Goal: Task Accomplishment & Management: Use online tool/utility

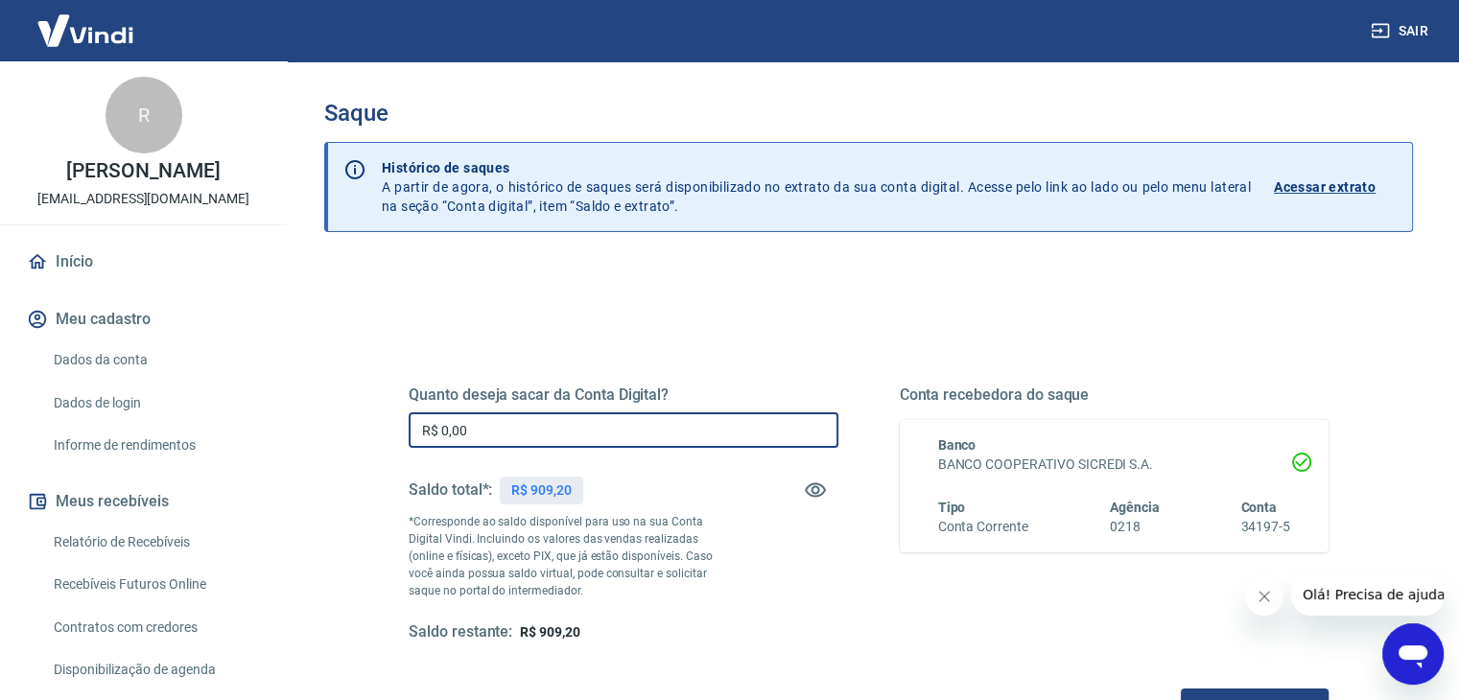
click at [716, 438] on input "R$ 0,00" at bounding box center [624, 430] width 430 height 35
click at [446, 435] on input "R$ 500,00" at bounding box center [624, 430] width 430 height 35
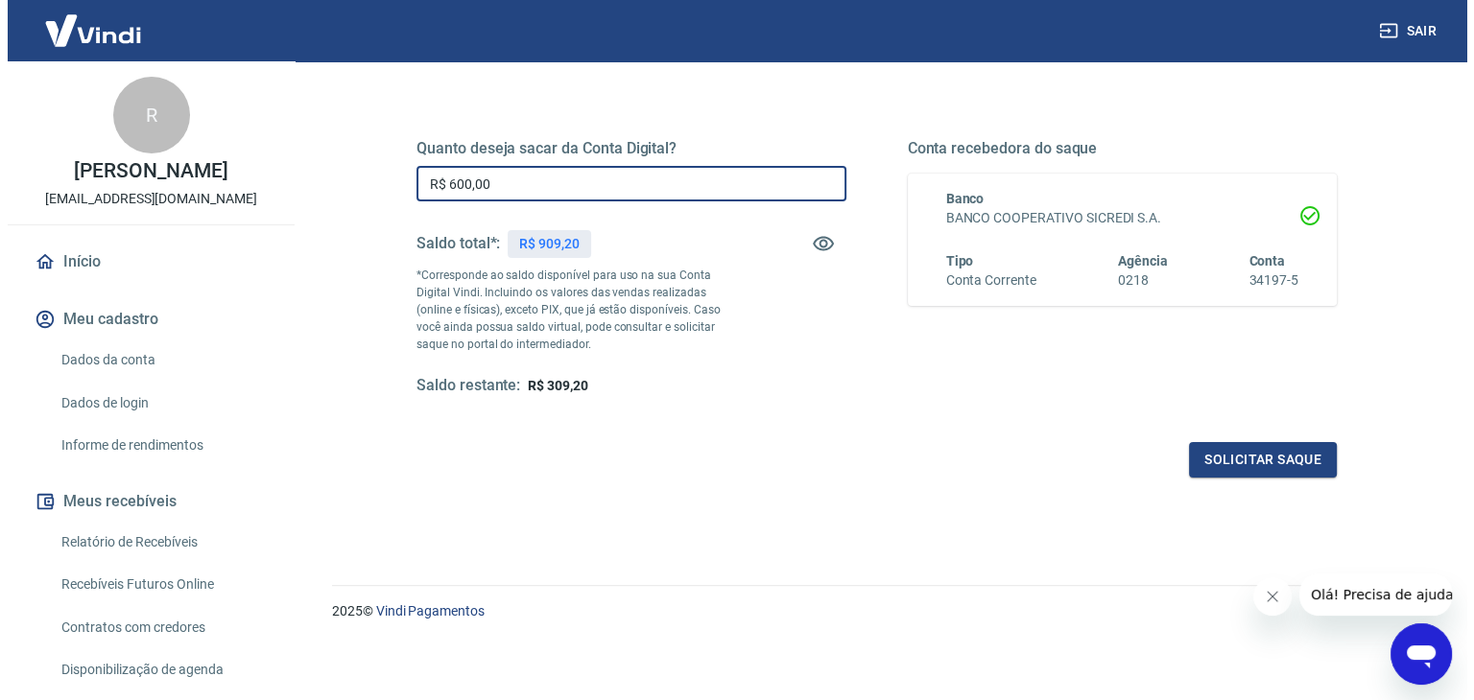
scroll to position [248, 0]
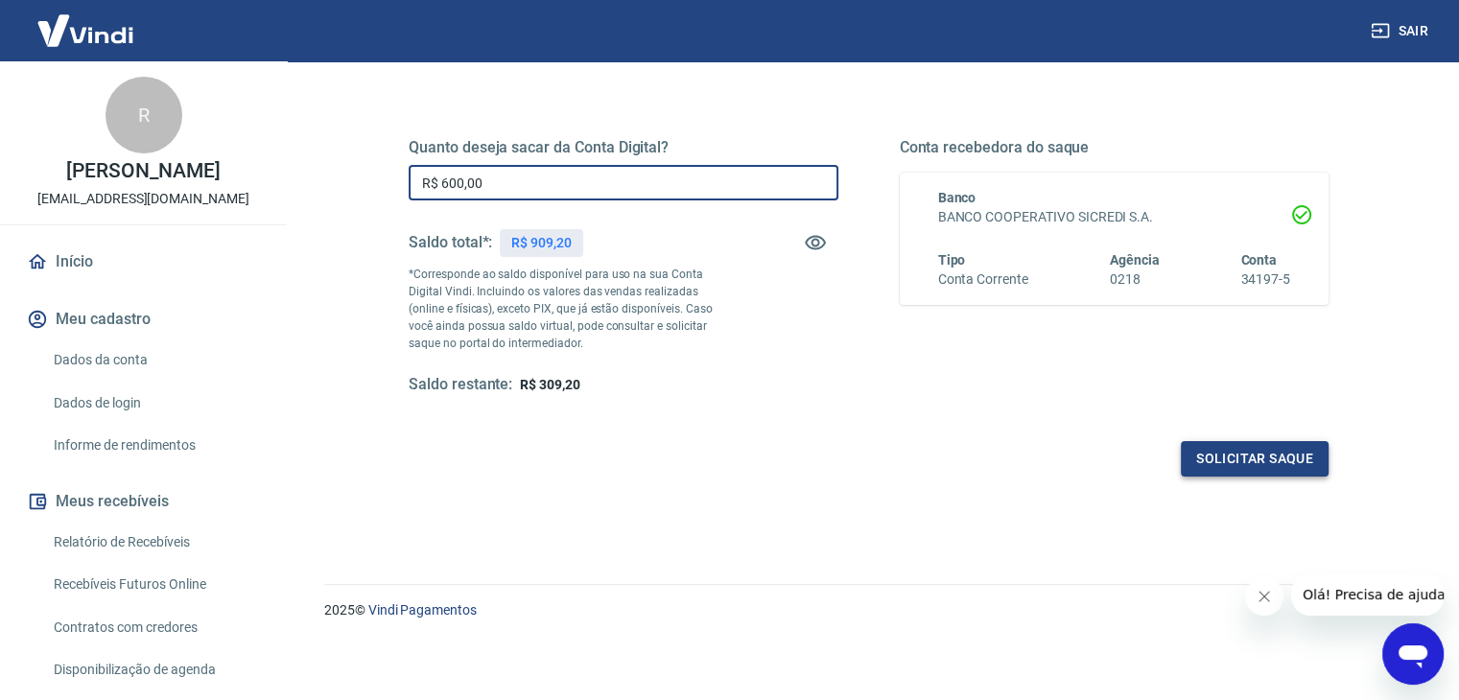
type input "R$ 600,00"
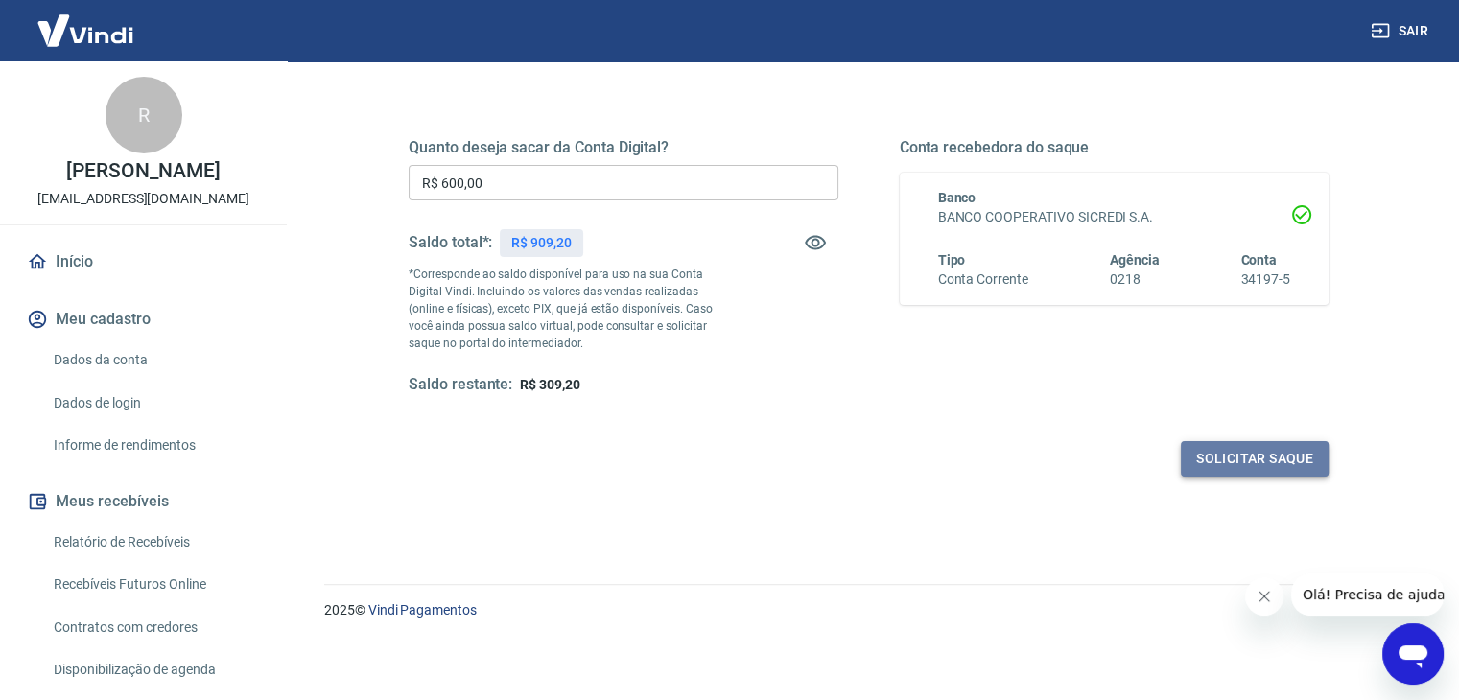
click at [1277, 443] on button "Solicitar saque" at bounding box center [1255, 458] width 148 height 35
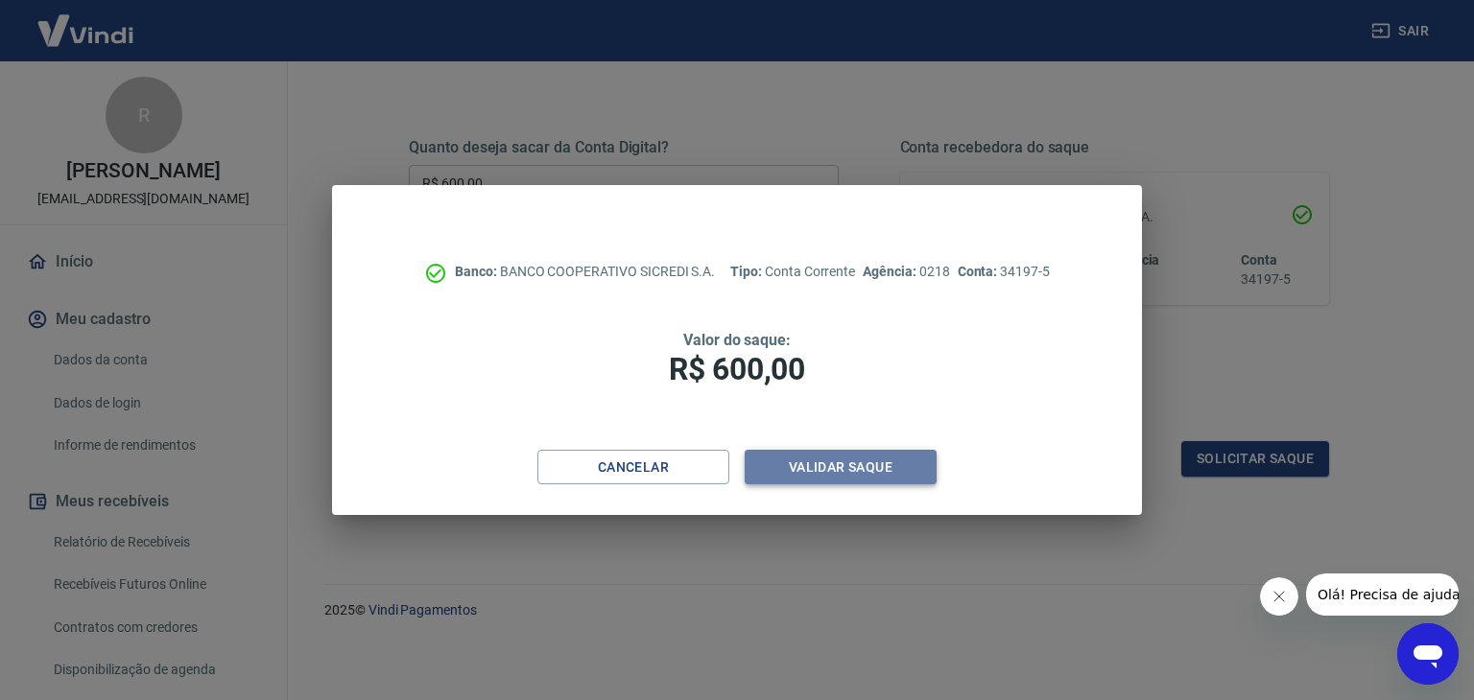
click at [888, 458] on button "Validar saque" at bounding box center [840, 467] width 192 height 35
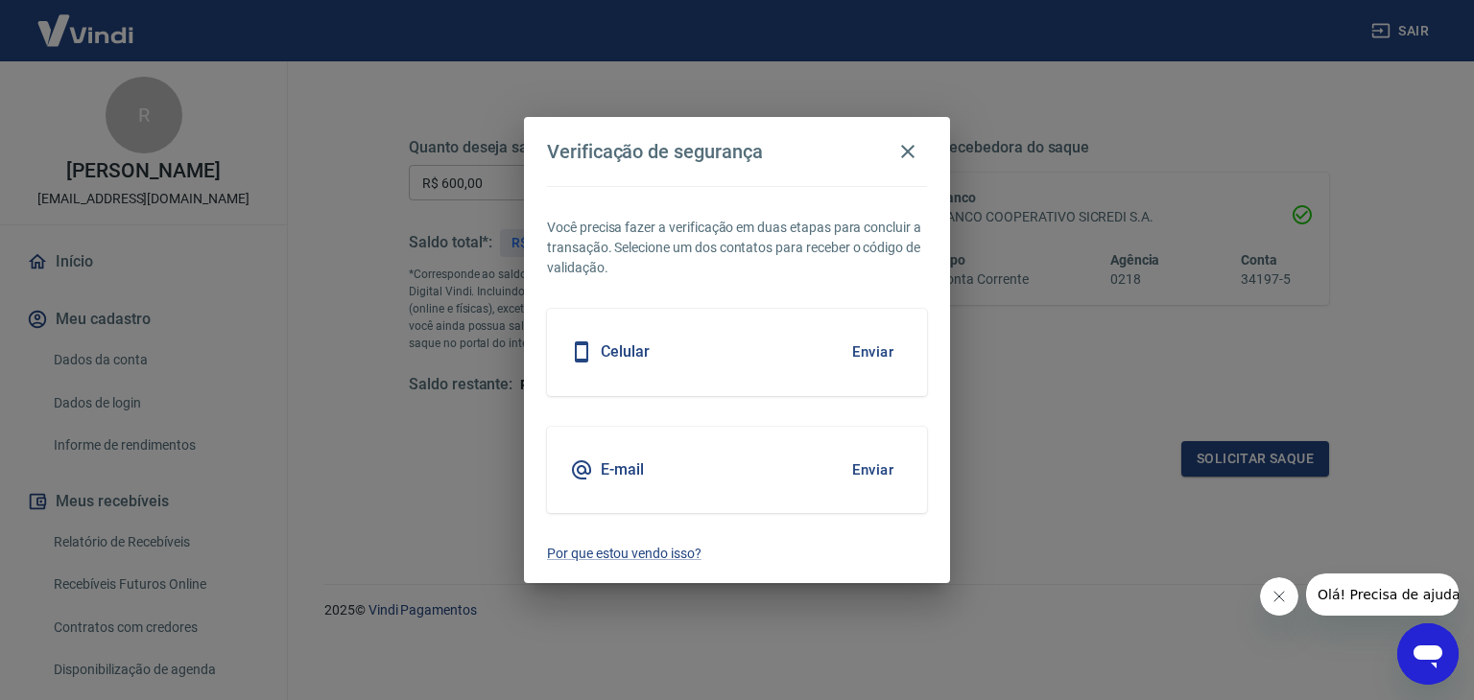
click at [626, 353] on h5 "Celular" at bounding box center [625, 352] width 49 height 19
click at [876, 350] on button "Enviar" at bounding box center [872, 352] width 62 height 40
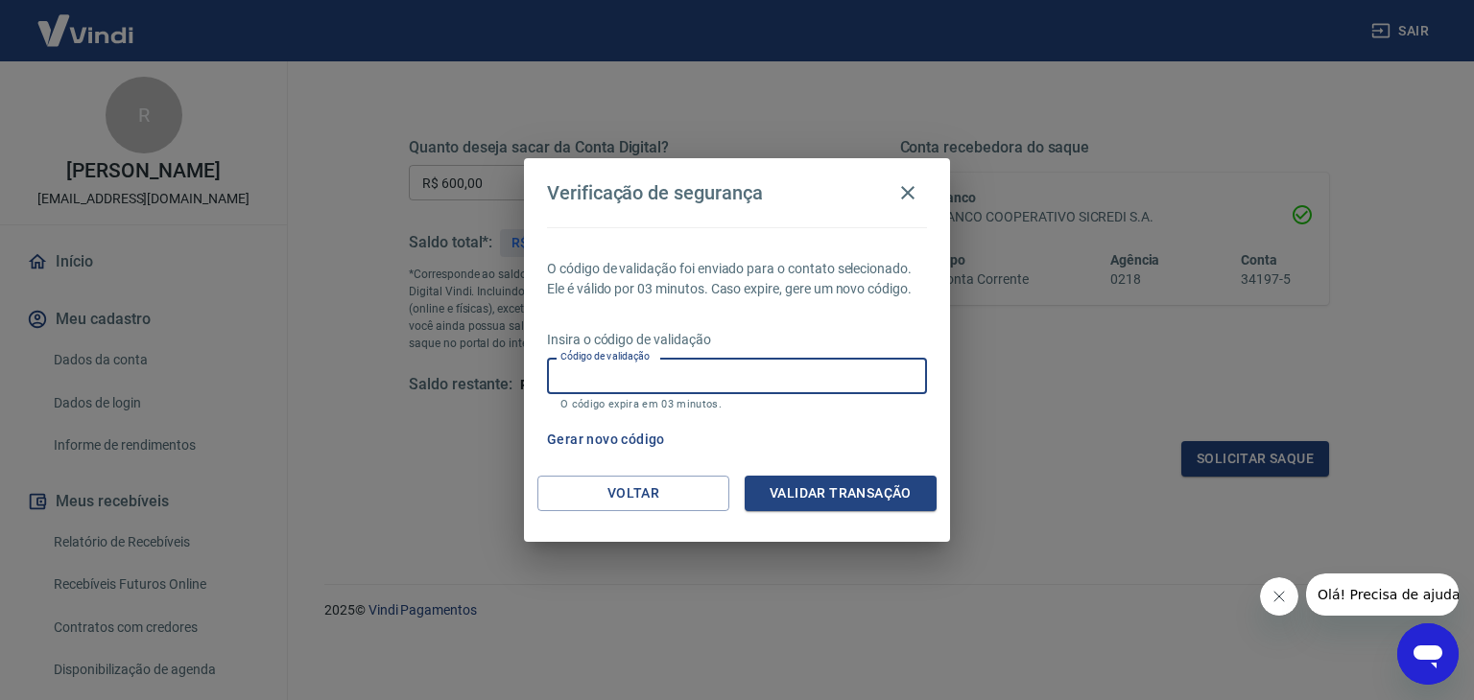
click at [765, 372] on input "Código de validação" at bounding box center [737, 375] width 380 height 35
type input "155823"
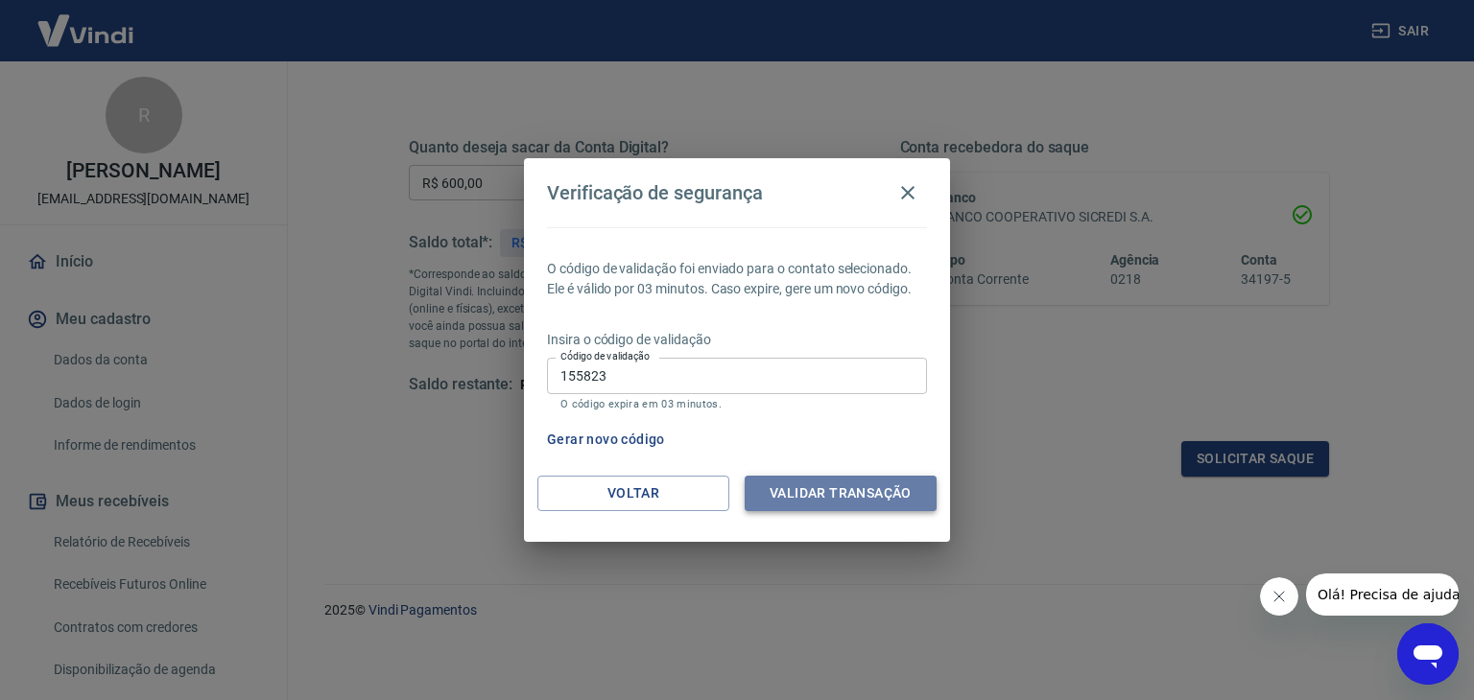
click at [821, 496] on button "Validar transação" at bounding box center [840, 493] width 192 height 35
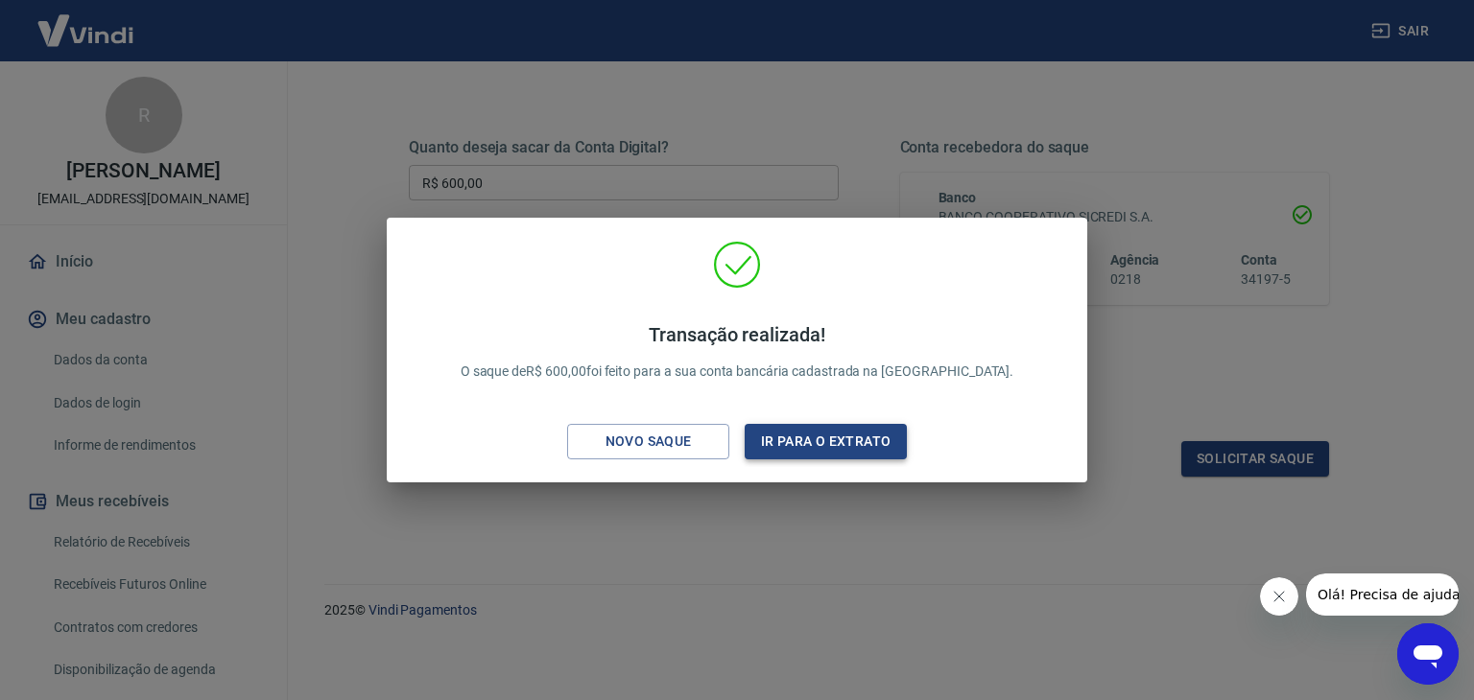
drag, startPoint x: 860, startPoint y: 462, endPoint x: 858, endPoint y: 446, distance: 16.4
click at [858, 446] on div "Transação realizada! O saque de R$ 600,00 foi feito para a sua conta bancária c…" at bounding box center [737, 354] width 670 height 226
click at [858, 446] on button "Ir para o extrato" at bounding box center [825, 441] width 162 height 35
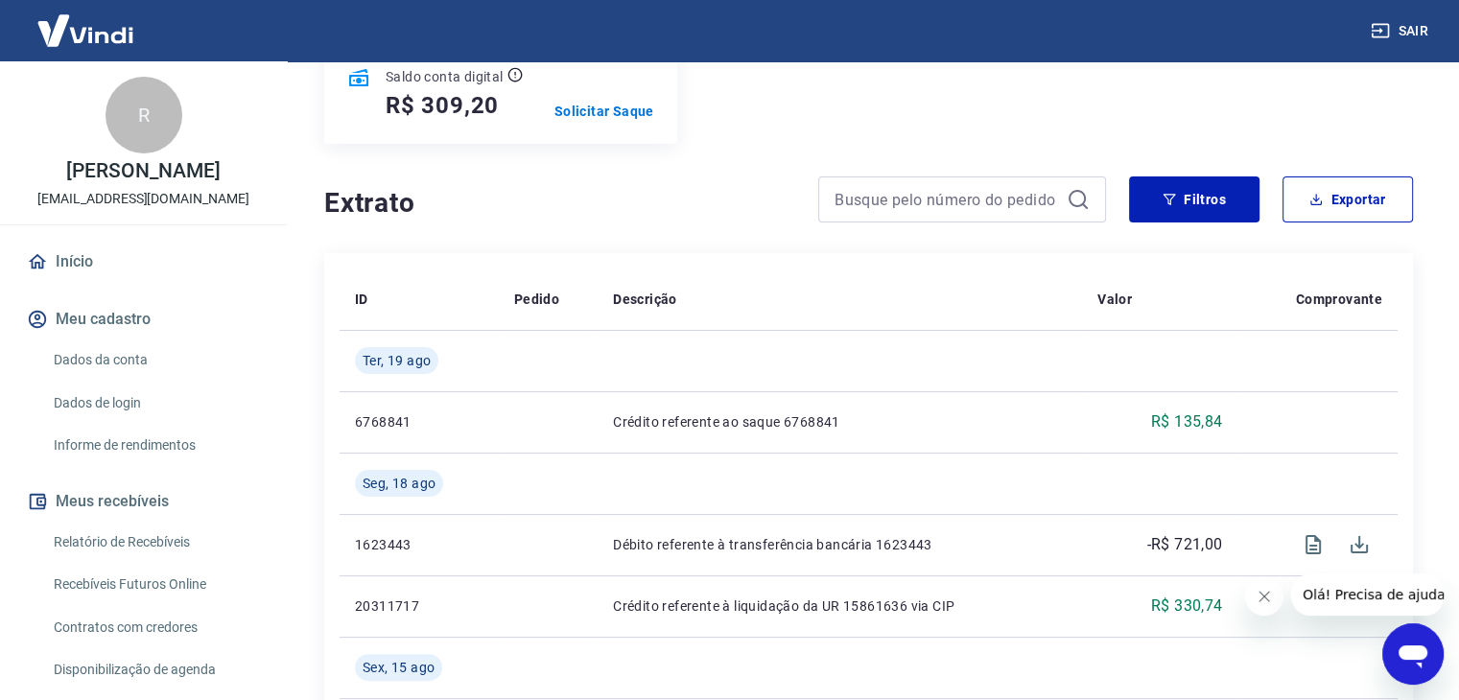
scroll to position [269, 0]
